Goal: Find specific page/section: Find specific page/section

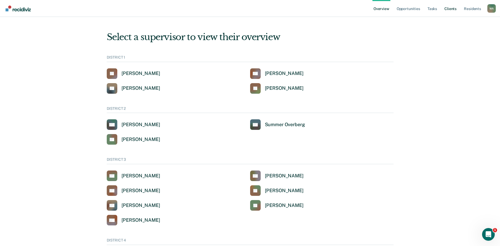
click at [449, 9] on link "Client s" at bounding box center [450, 8] width 14 height 17
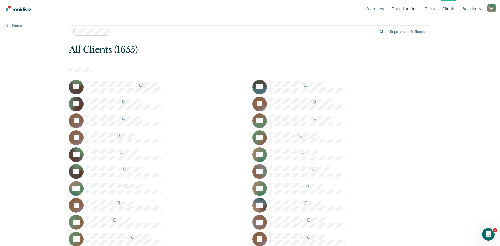
click at [414, 9] on link "Opportunities" at bounding box center [404, 8] width 28 height 17
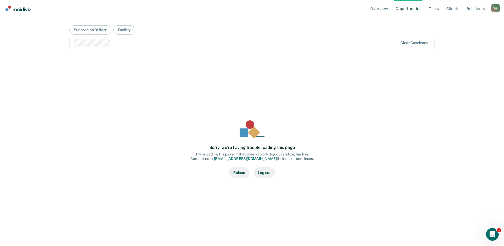
click at [239, 171] on button "Reload" at bounding box center [239, 172] width 20 height 11
